Goal: Use online tool/utility: Utilize a website feature to perform a specific function

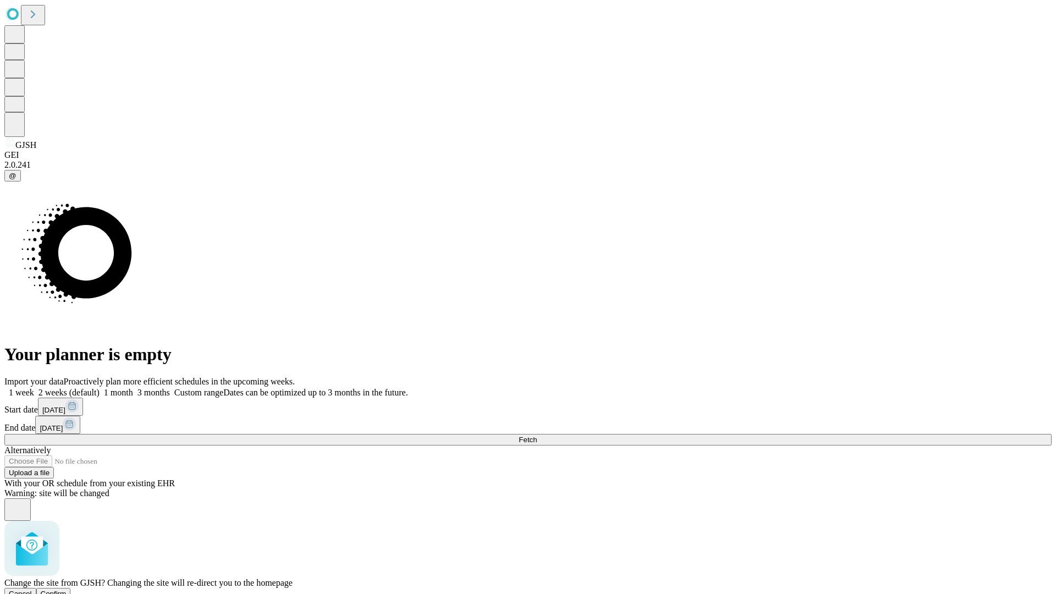
click at [67, 590] on span "Confirm" at bounding box center [54, 594] width 26 height 8
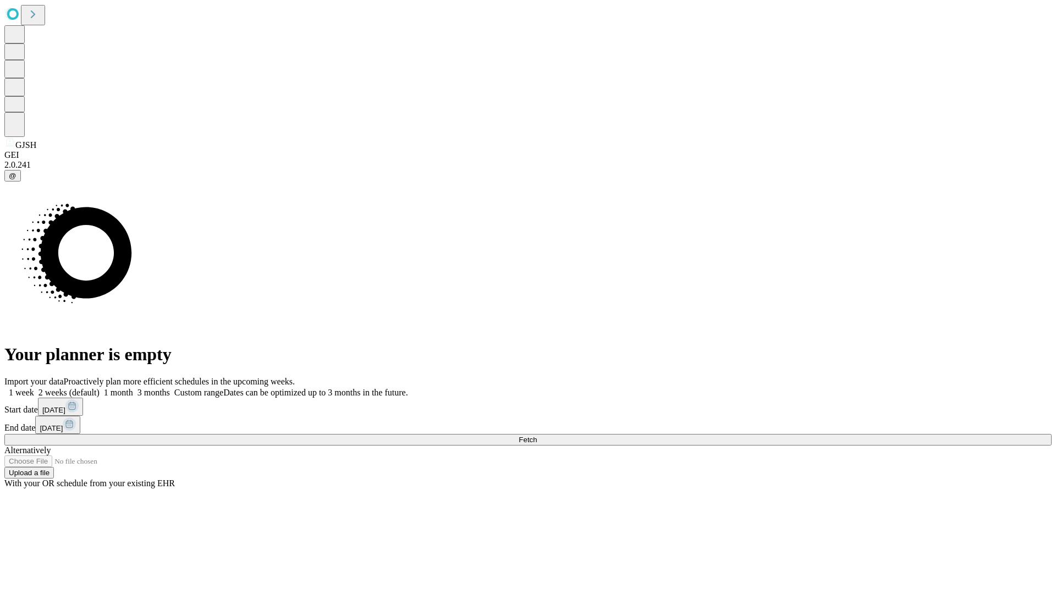
click at [133, 388] on label "1 month" at bounding box center [117, 392] width 34 height 9
click at [537, 436] on span "Fetch" at bounding box center [528, 440] width 18 height 8
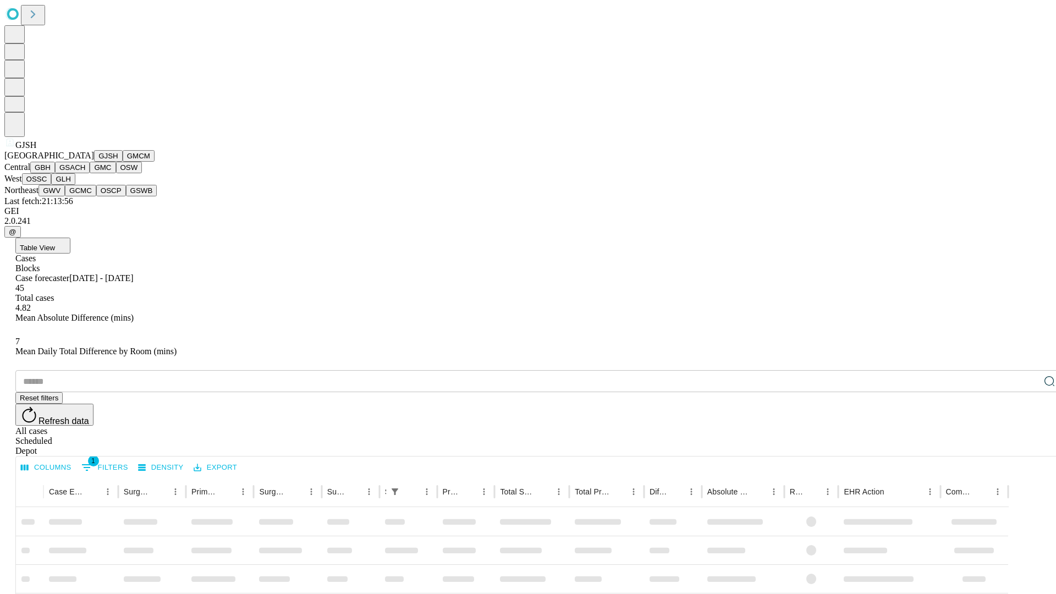
click at [123, 162] on button "GMCM" at bounding box center [139, 156] width 32 height 12
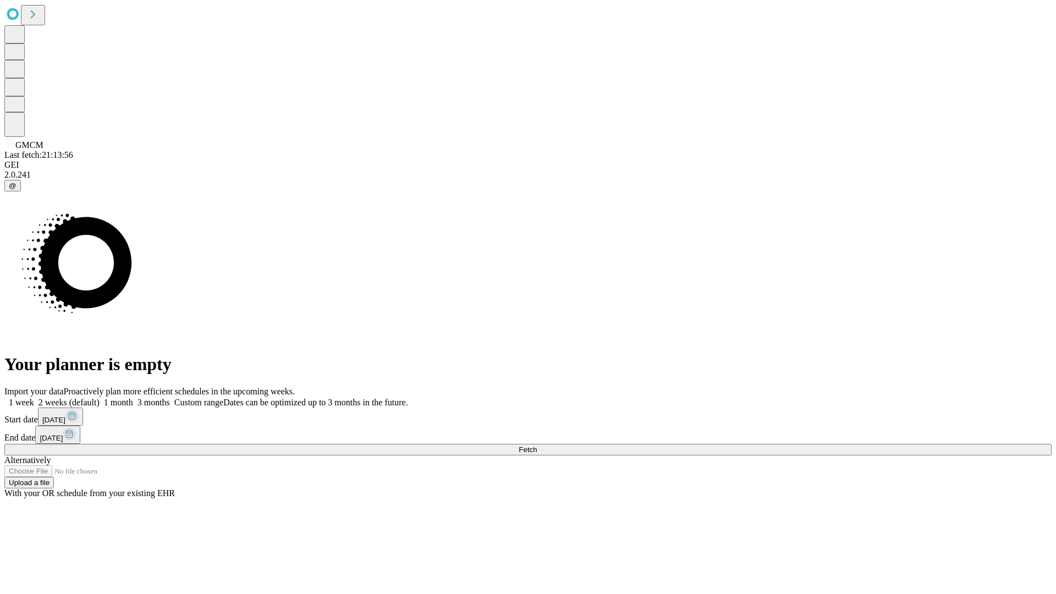
click at [537, 445] on span "Fetch" at bounding box center [528, 449] width 18 height 8
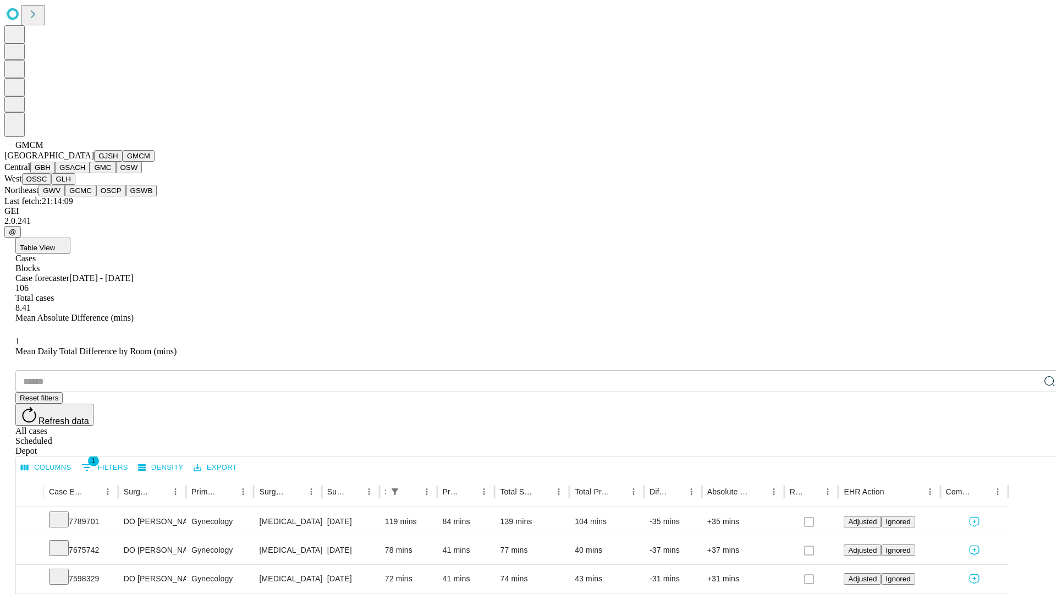
click at [55, 173] on button "GBH" at bounding box center [42, 168] width 25 height 12
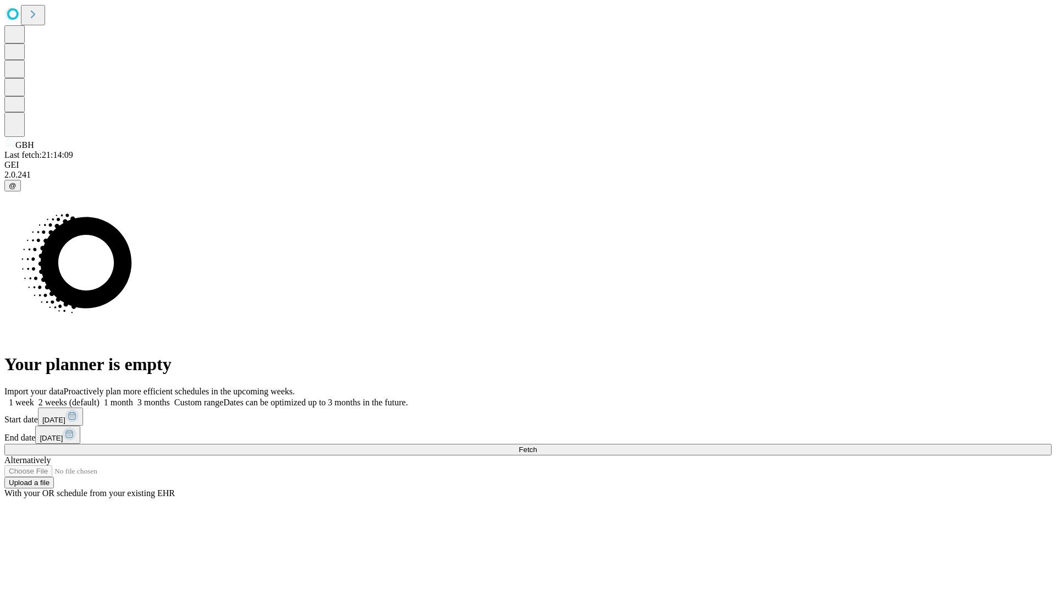
click at [133, 398] on label "1 month" at bounding box center [117, 402] width 34 height 9
click at [537, 445] on span "Fetch" at bounding box center [528, 449] width 18 height 8
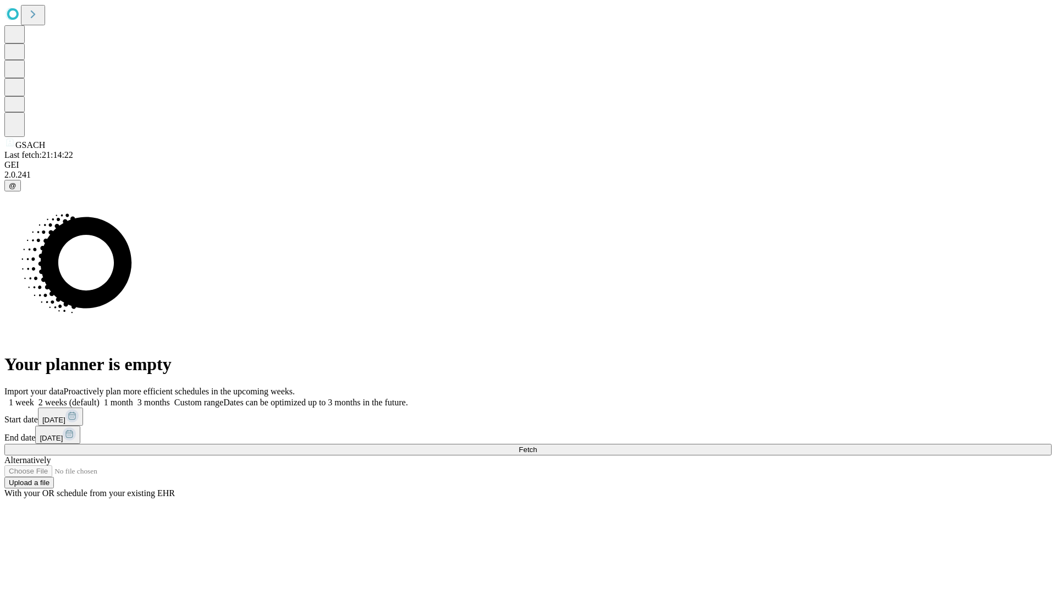
click at [537, 445] on span "Fetch" at bounding box center [528, 449] width 18 height 8
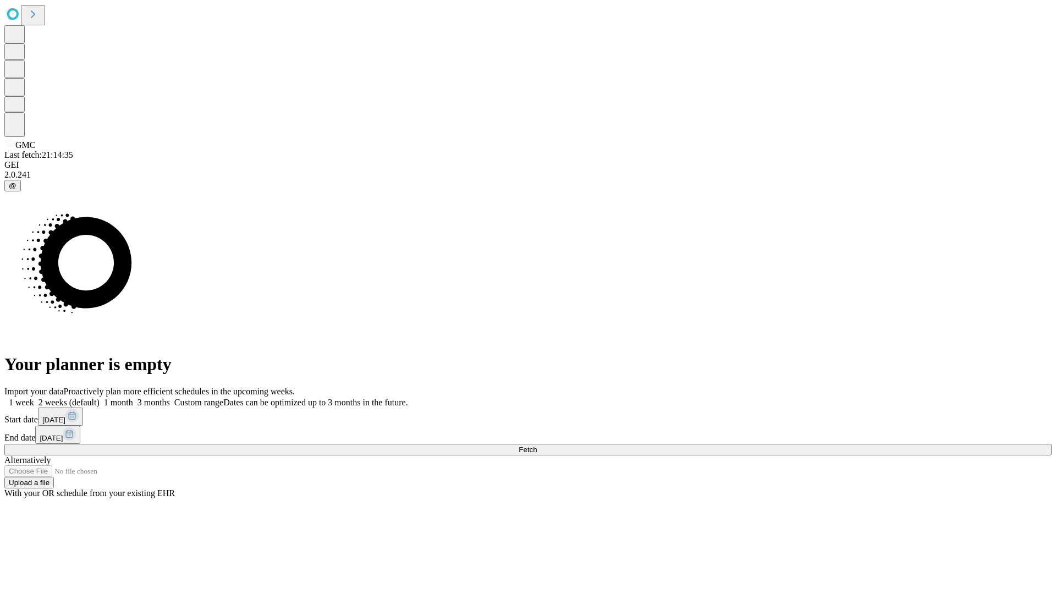
click at [133, 398] on label "1 month" at bounding box center [117, 402] width 34 height 9
click at [537, 445] on span "Fetch" at bounding box center [528, 449] width 18 height 8
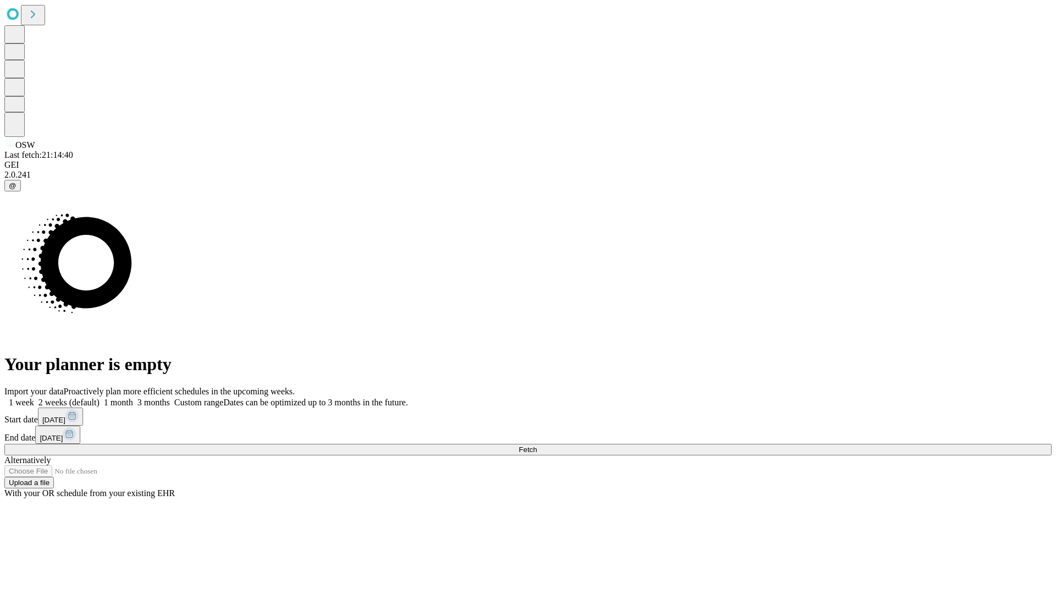
click at [133, 398] on label "1 month" at bounding box center [117, 402] width 34 height 9
click at [537, 445] on span "Fetch" at bounding box center [528, 449] width 18 height 8
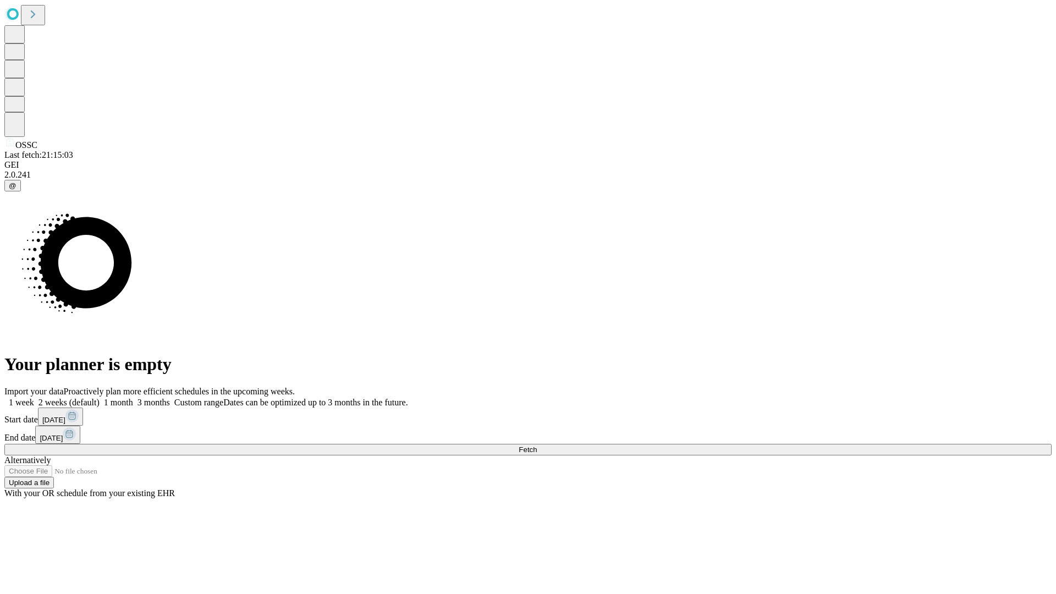
click at [133, 398] on label "1 month" at bounding box center [117, 402] width 34 height 9
click at [537, 445] on span "Fetch" at bounding box center [528, 449] width 18 height 8
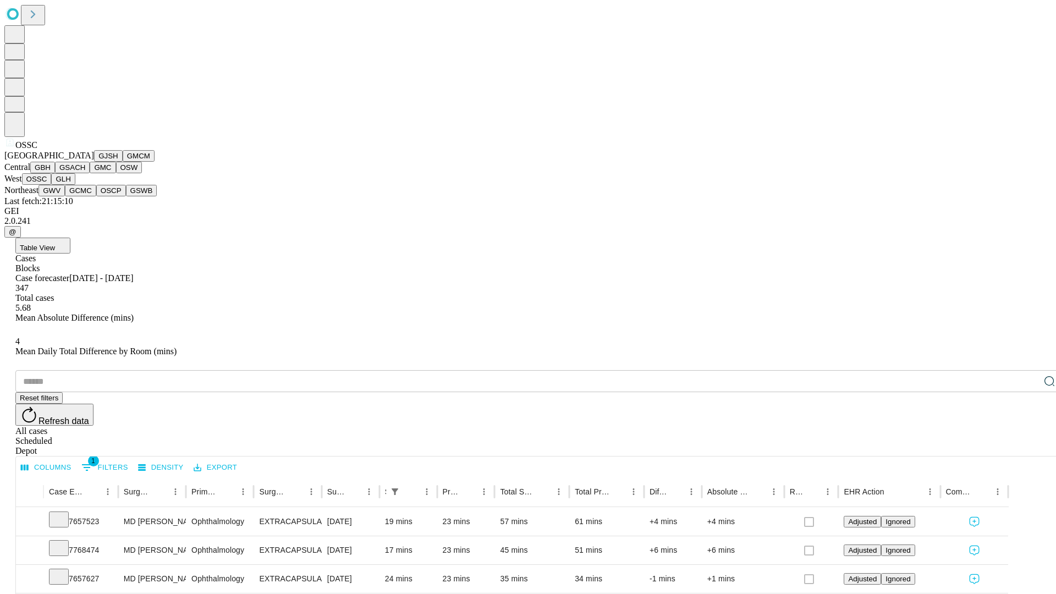
click at [75, 185] on button "GLH" at bounding box center [63, 179] width 24 height 12
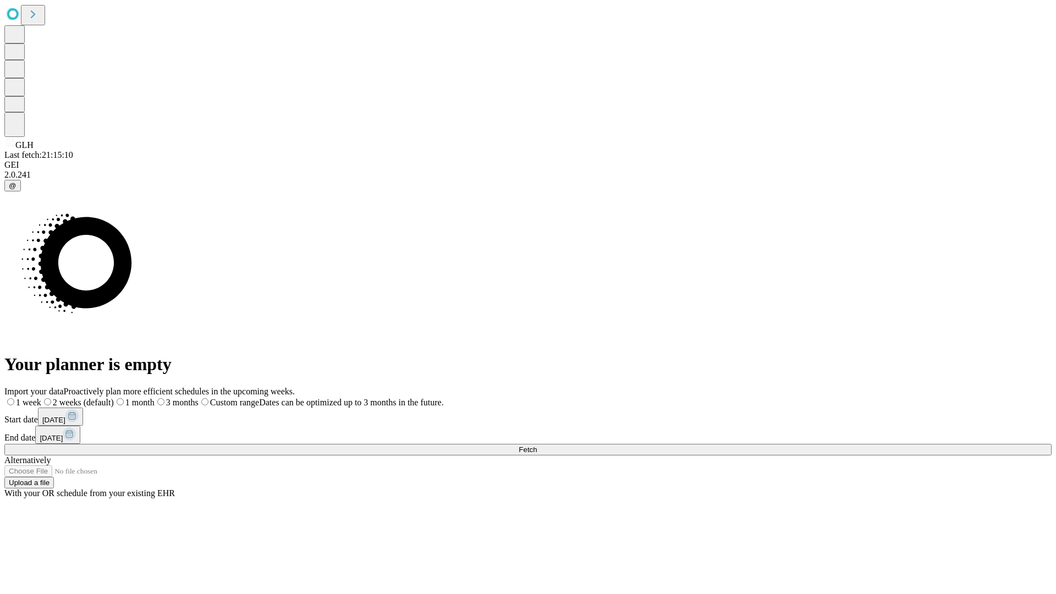
click at [537, 445] on span "Fetch" at bounding box center [528, 449] width 18 height 8
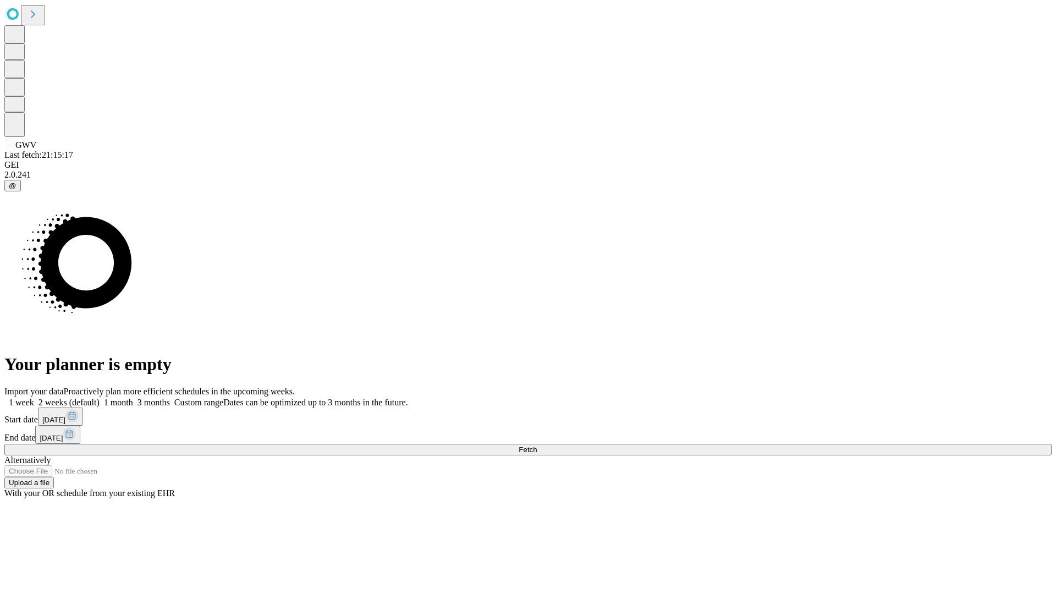
click at [133, 398] on label "1 month" at bounding box center [117, 402] width 34 height 9
click at [537, 445] on span "Fetch" at bounding box center [528, 449] width 18 height 8
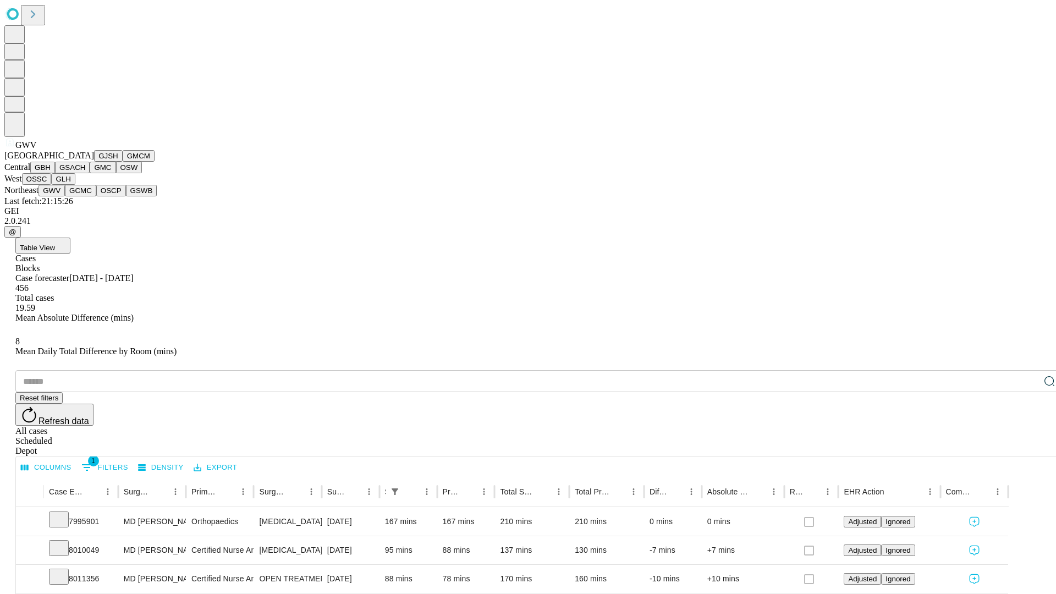
click at [85, 196] on button "GCMC" at bounding box center [80, 191] width 31 height 12
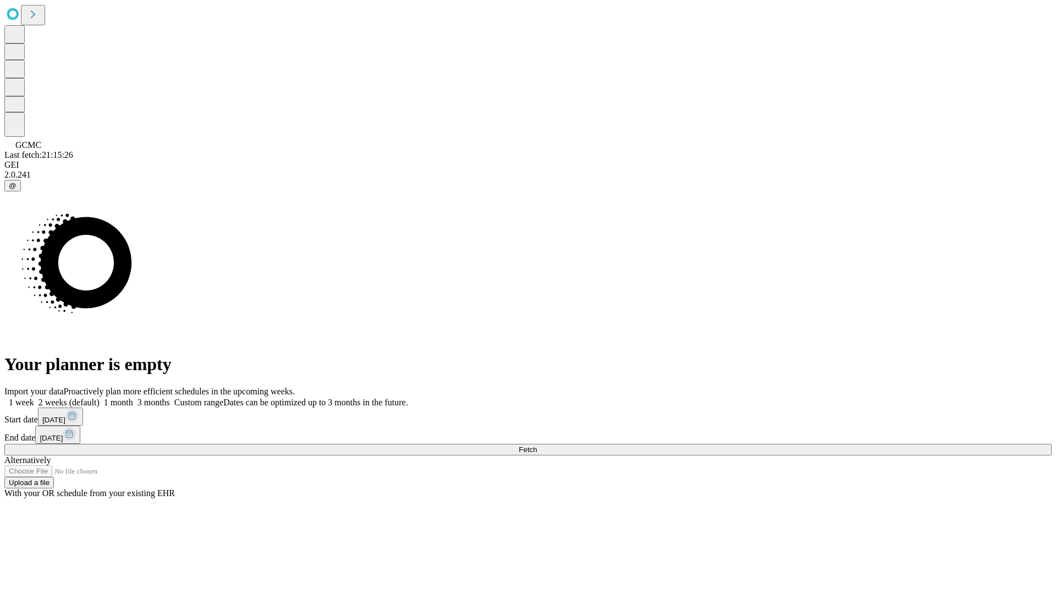
click at [537, 445] on span "Fetch" at bounding box center [528, 449] width 18 height 8
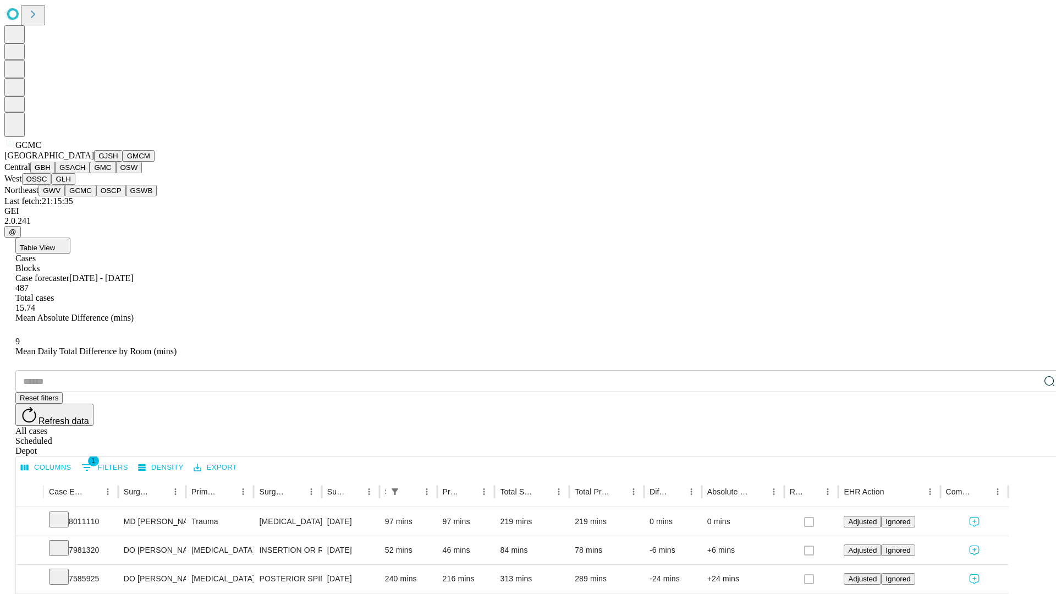
click at [96, 196] on button "OSCP" at bounding box center [111, 191] width 30 height 12
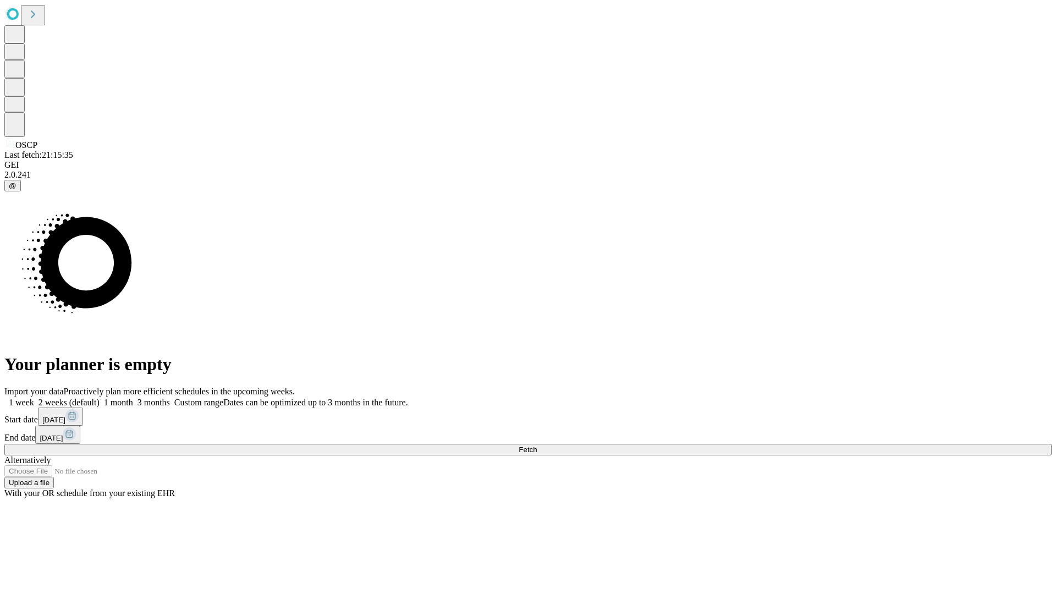
click at [133, 398] on label "1 month" at bounding box center [117, 402] width 34 height 9
click at [537, 445] on span "Fetch" at bounding box center [528, 449] width 18 height 8
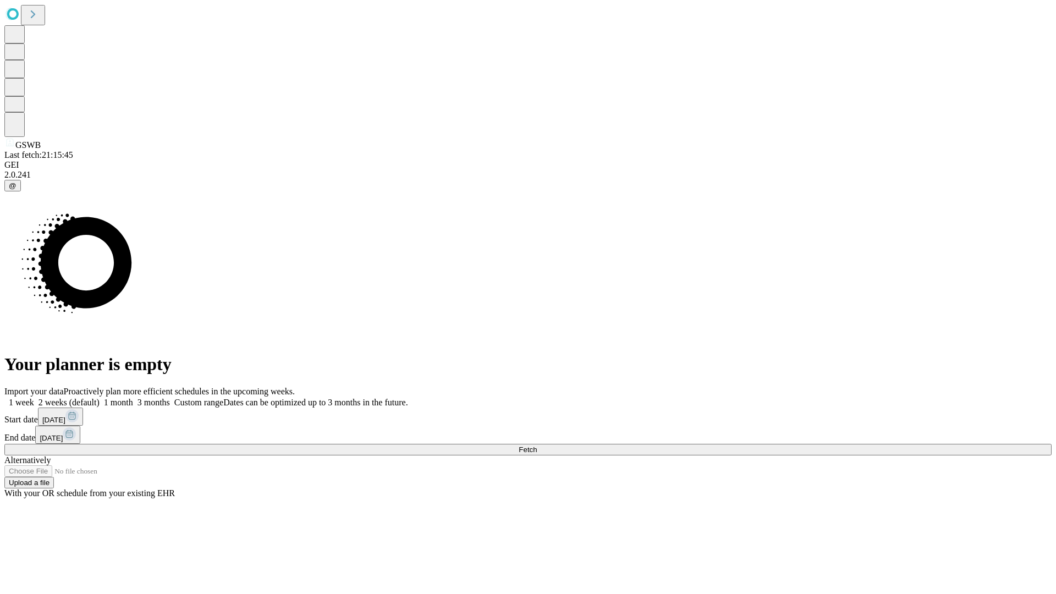
click at [133, 398] on label "1 month" at bounding box center [117, 402] width 34 height 9
click at [537, 445] on span "Fetch" at bounding box center [528, 449] width 18 height 8
